Goal: Navigation & Orientation: Find specific page/section

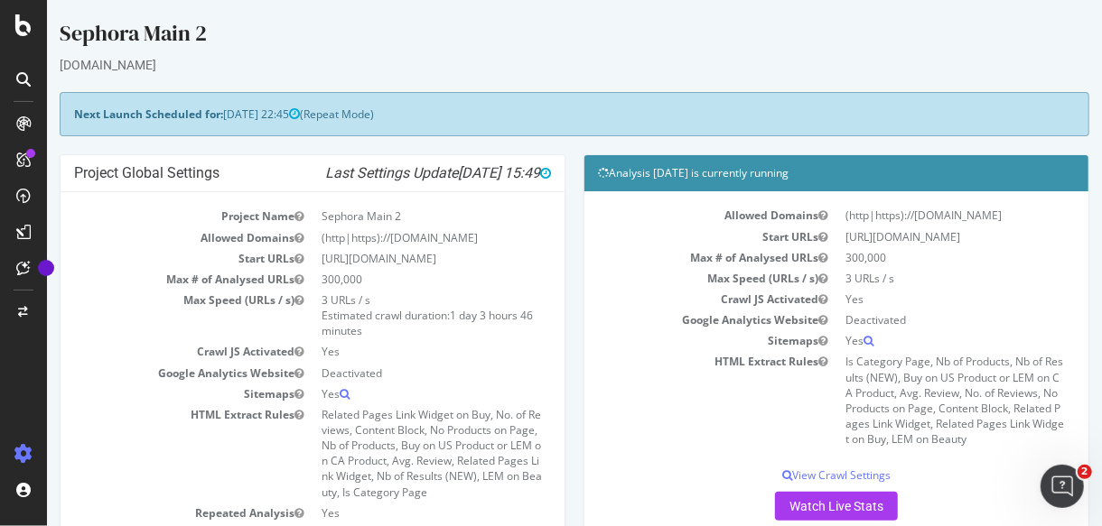
scroll to position [1, 0]
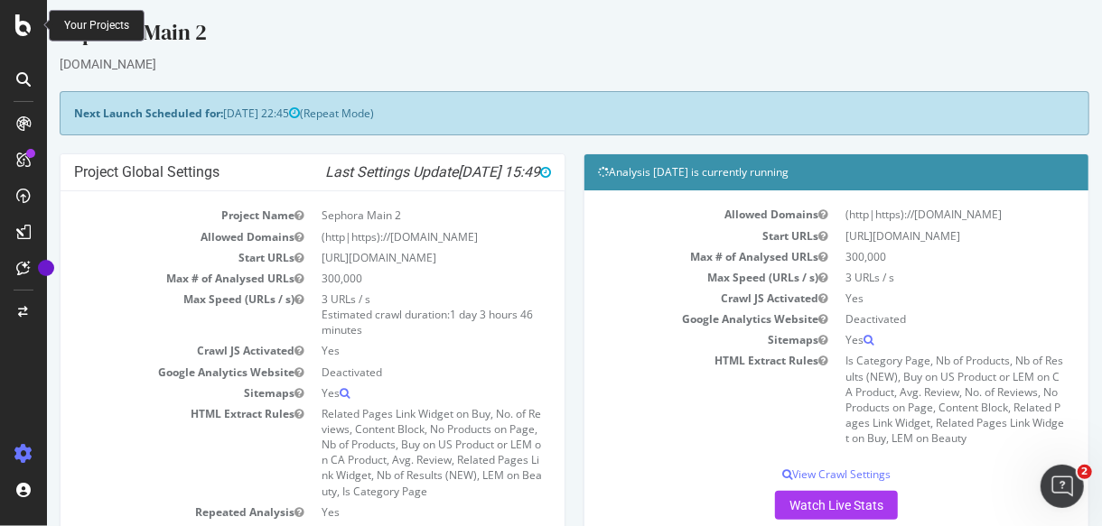
click at [24, 28] on icon at bounding box center [23, 25] width 16 height 22
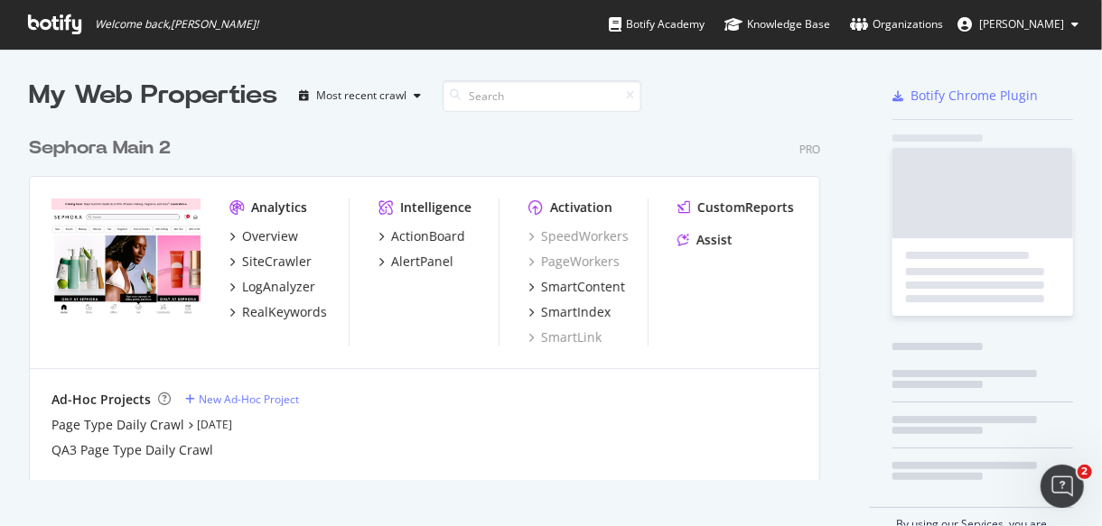
scroll to position [511, 1072]
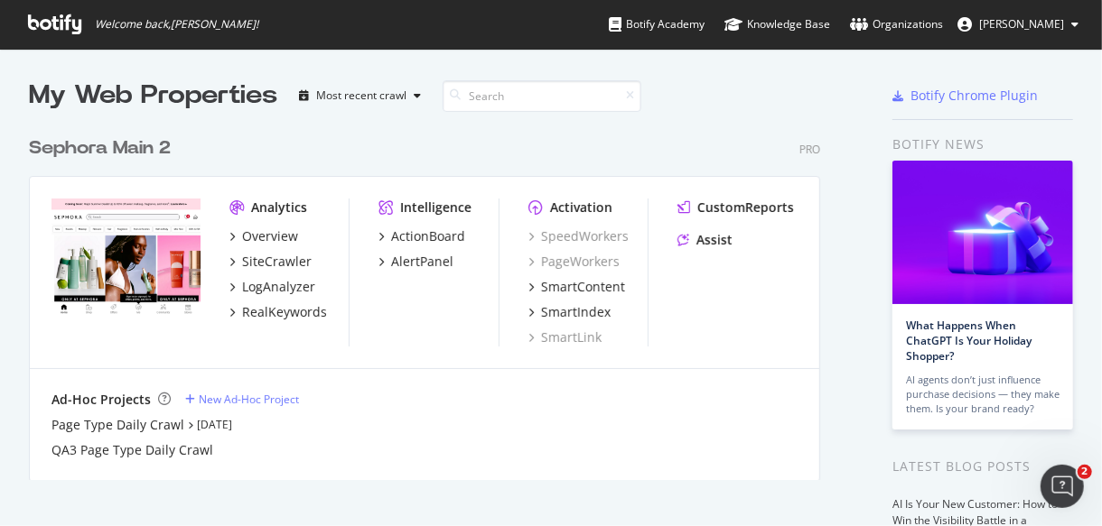
click at [136, 143] on div "Sephora Main 2" at bounding box center [100, 148] width 142 height 26
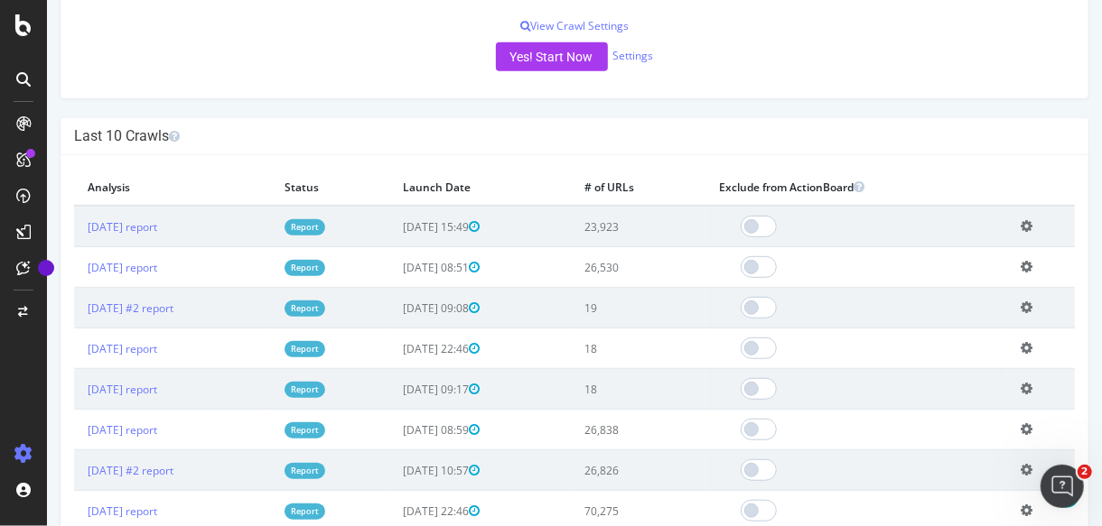
scroll to position [457, 0]
